Goal: Task Accomplishment & Management: Manage account settings

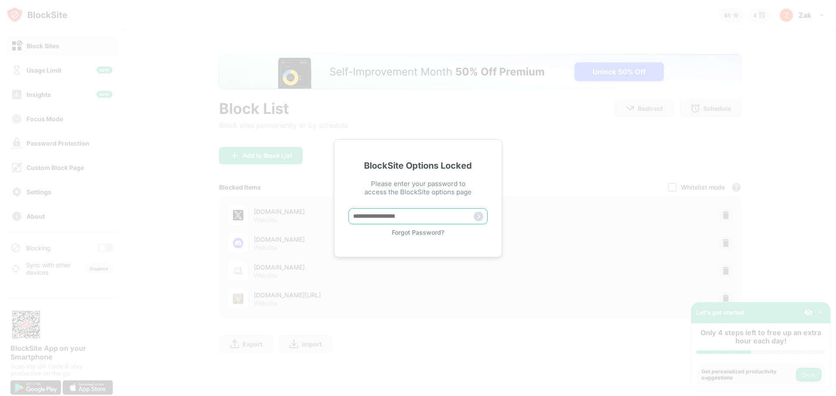
click at [369, 211] on input "text" at bounding box center [417, 216] width 139 height 16
click at [400, 206] on div "BlockSite Options Locked Please enter your password to access the BlockSite opt…" at bounding box center [418, 198] width 168 height 118
click at [396, 215] on input "text" at bounding box center [417, 216] width 139 height 16
click at [371, 224] on input "text" at bounding box center [417, 216] width 139 height 16
type input "*****"
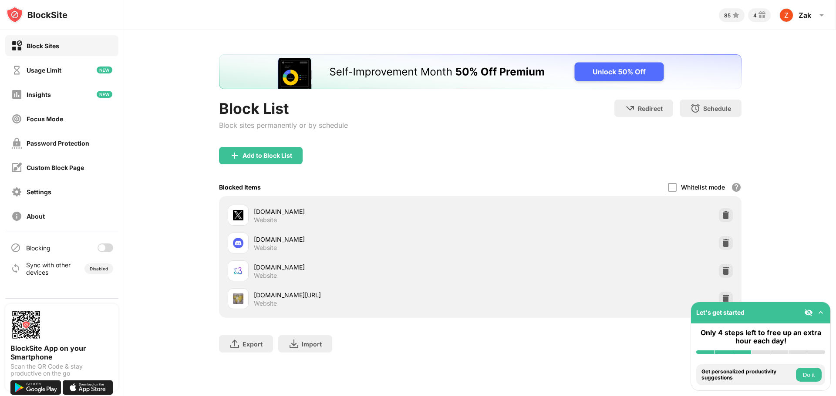
click at [109, 245] on div at bounding box center [105, 248] width 16 height 9
